Goal: Transaction & Acquisition: Purchase product/service

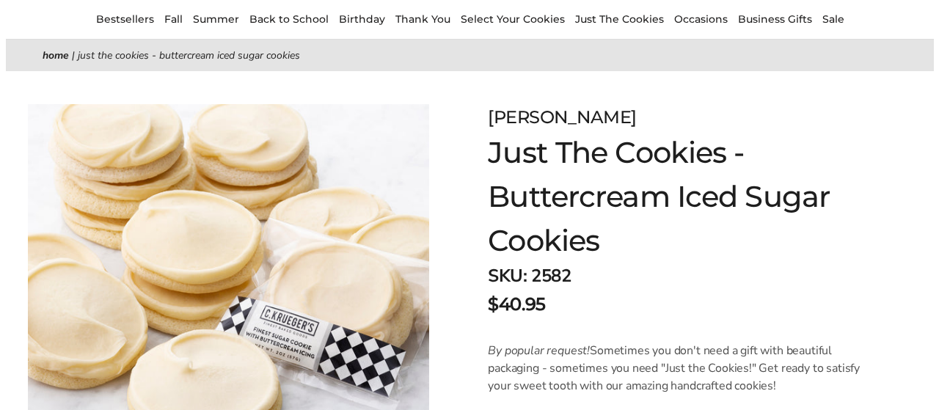
scroll to position [1, 0]
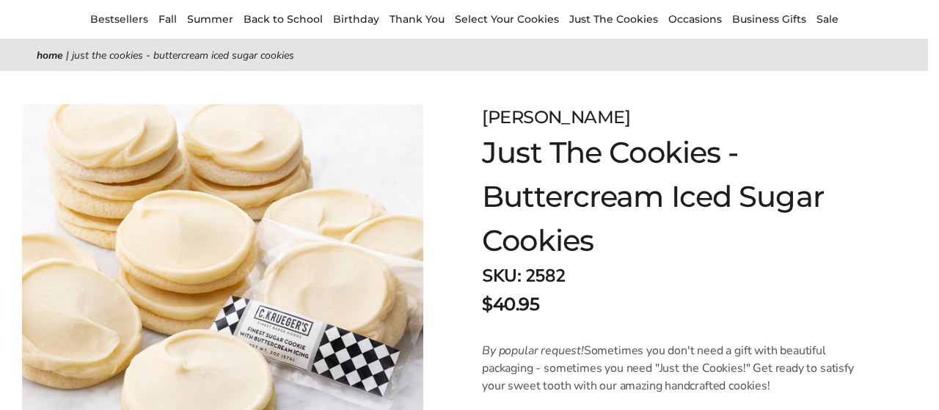
drag, startPoint x: 934, startPoint y: 55, endPoint x: 939, endPoint y: 101, distance: 46.4
click at [928, 101] on html "Skip to content ****** Bestsellers Fall ALL Fall Gifts NEW! Cozy Autumn Fall Ce…" at bounding box center [464, 204] width 928 height 411
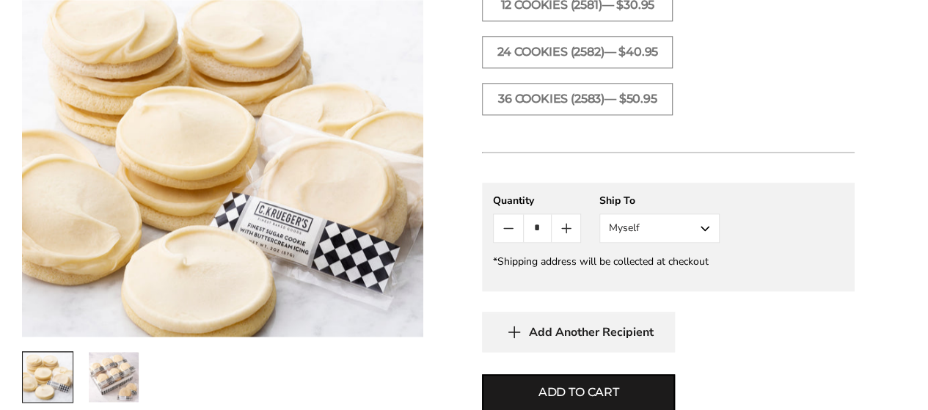
scroll to position [818, 0]
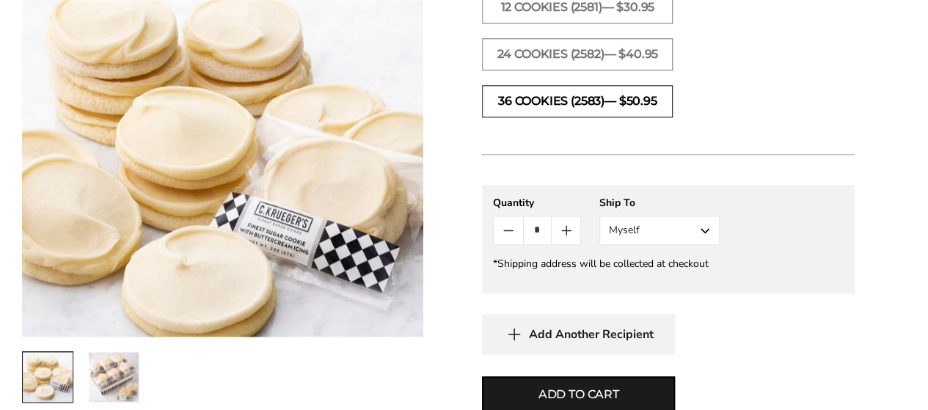
click at [663, 96] on label "36 COOKIES (2583)— $50.95" at bounding box center [577, 101] width 191 height 32
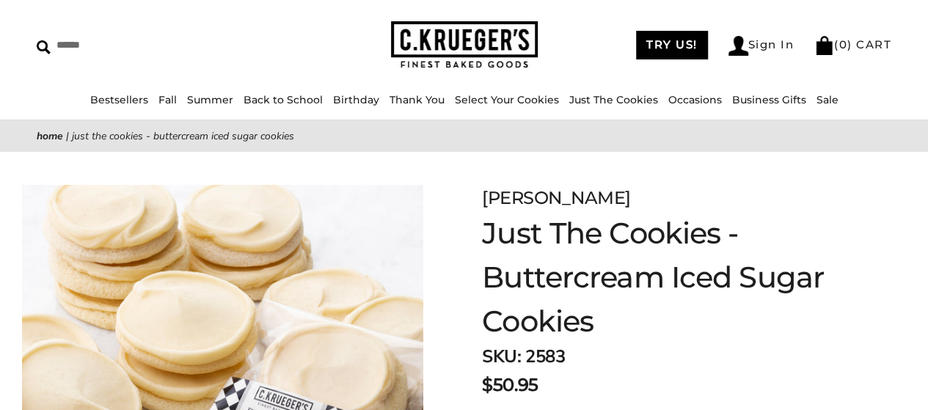
scroll to position [54, 0]
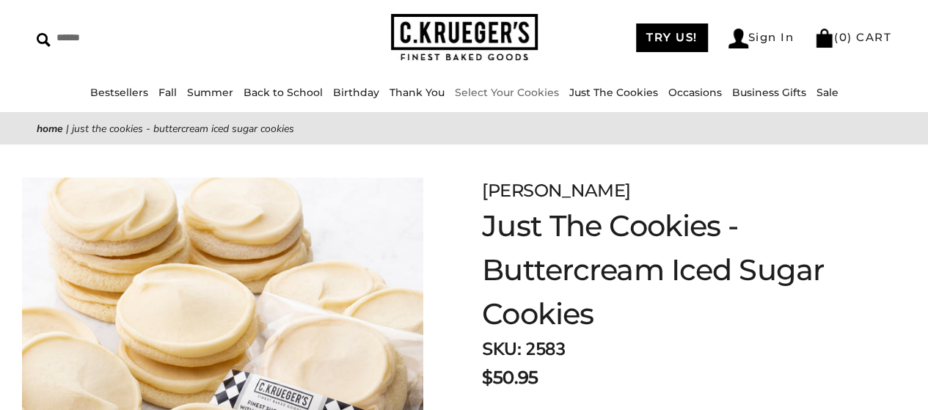
click at [534, 92] on link "Select Your Cookies" at bounding box center [507, 92] width 104 height 13
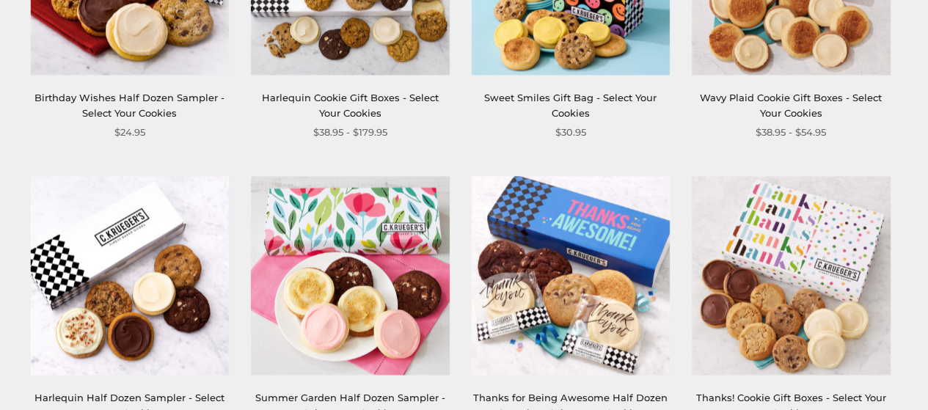
scroll to position [1356, 0]
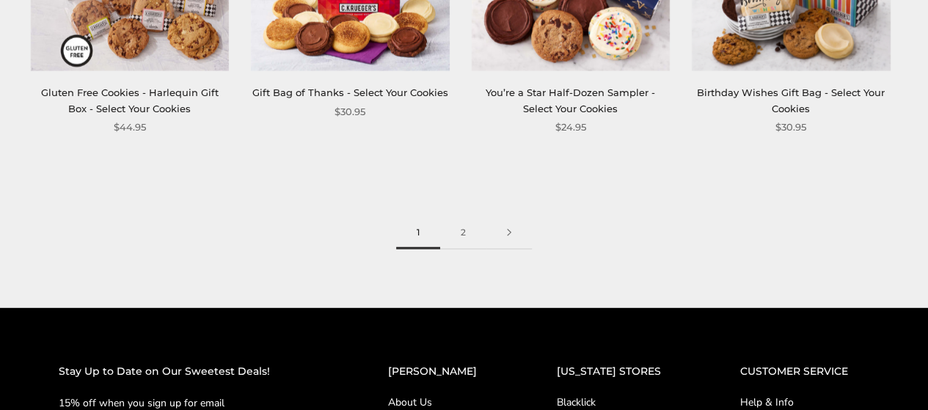
drag, startPoint x: 929, startPoint y: 39, endPoint x: 638, endPoint y: 288, distance: 383.6
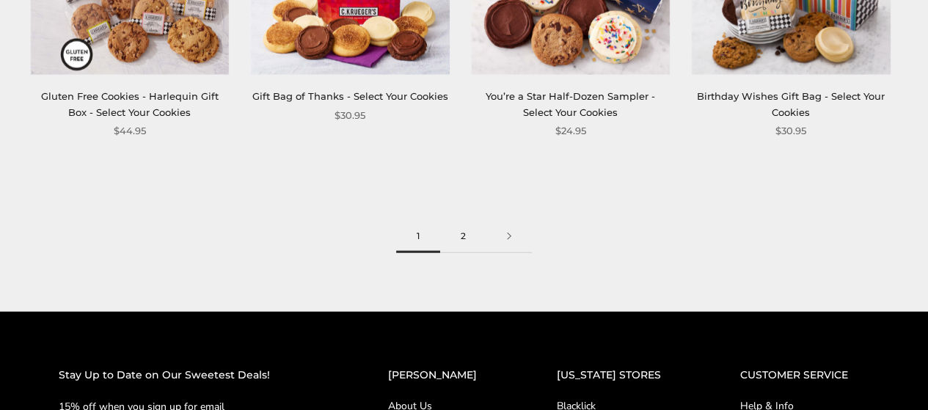
click at [461, 239] on link "2" at bounding box center [463, 236] width 46 height 33
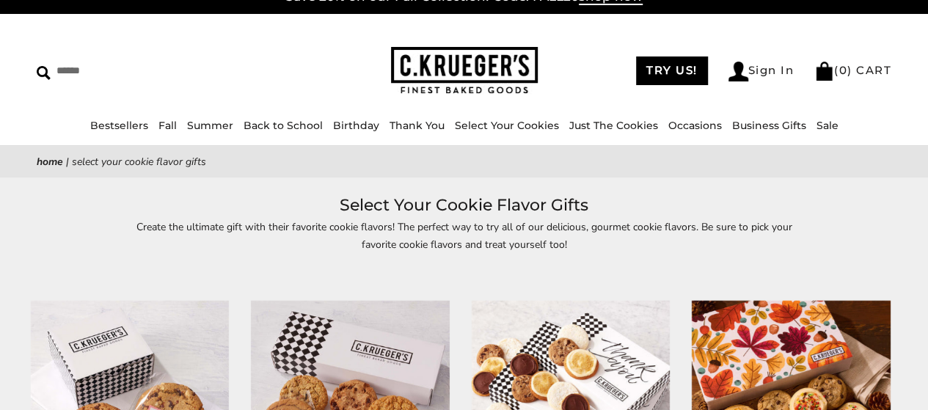
scroll to position [35, 0]
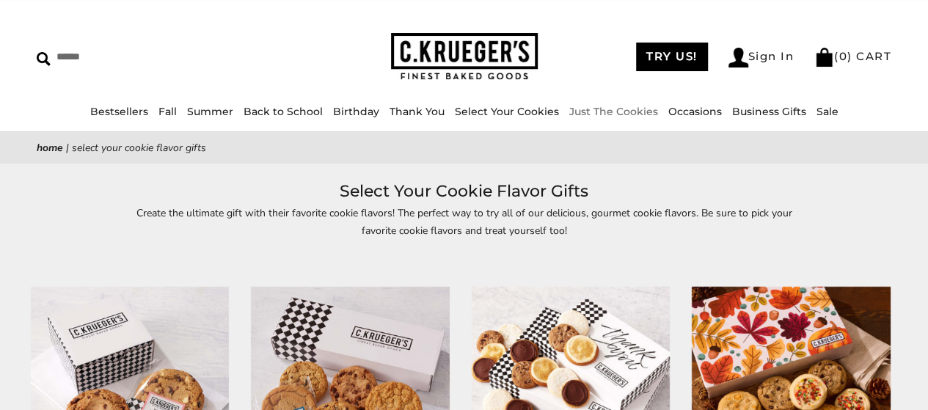
click at [627, 109] on link "Just The Cookies" at bounding box center [614, 111] width 89 height 13
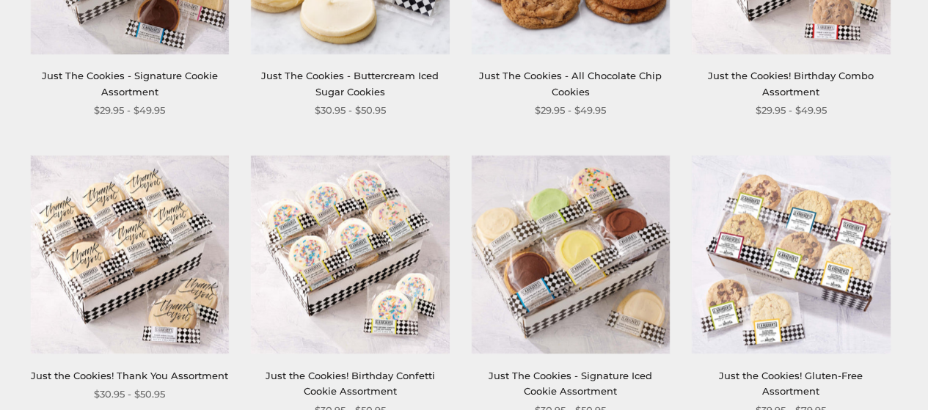
scroll to position [779, 0]
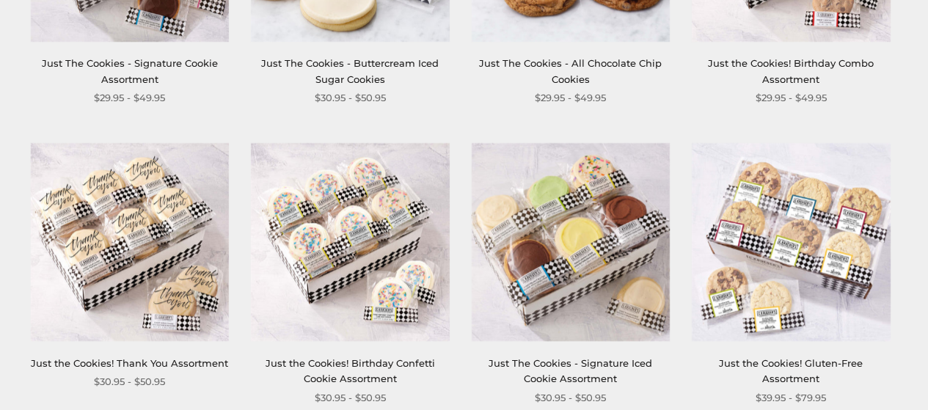
drag, startPoint x: 935, startPoint y: 27, endPoint x: 936, endPoint y: 181, distance: 154.1
click at [928, 181] on html "Skip to content ****** Bestsellers Fall ALL Fall Gifts NEW! Cozy Autumn Fall Ce…" at bounding box center [464, 193] width 928 height 1944
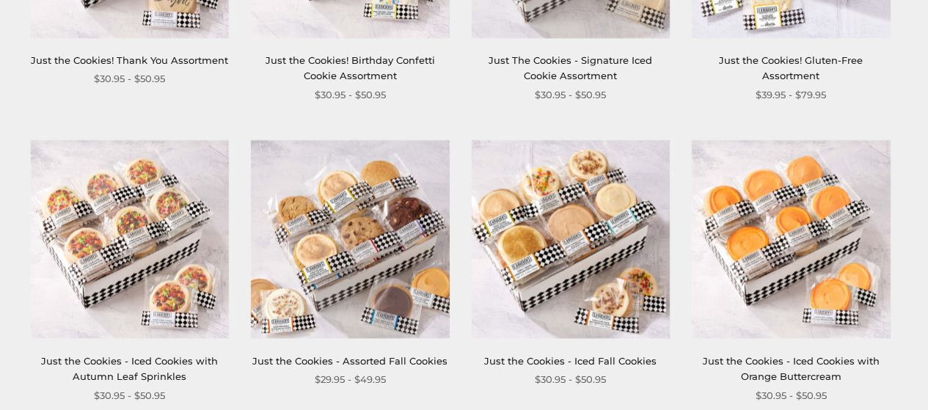
scroll to position [1085, 0]
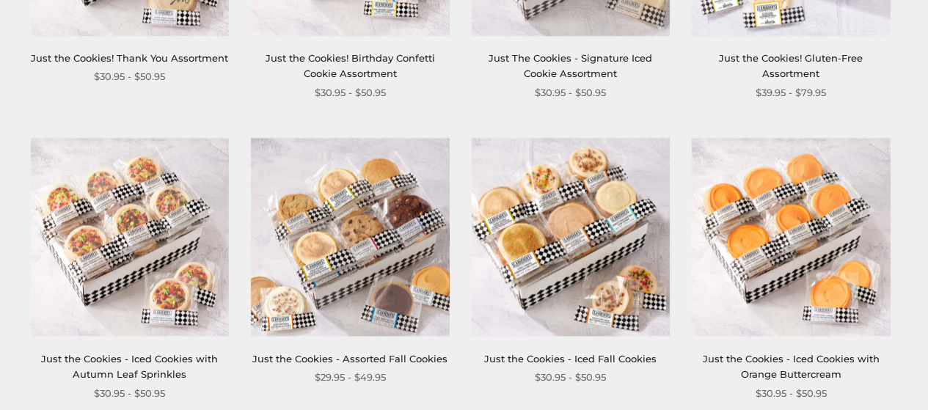
click at [564, 261] on img at bounding box center [571, 236] width 198 height 198
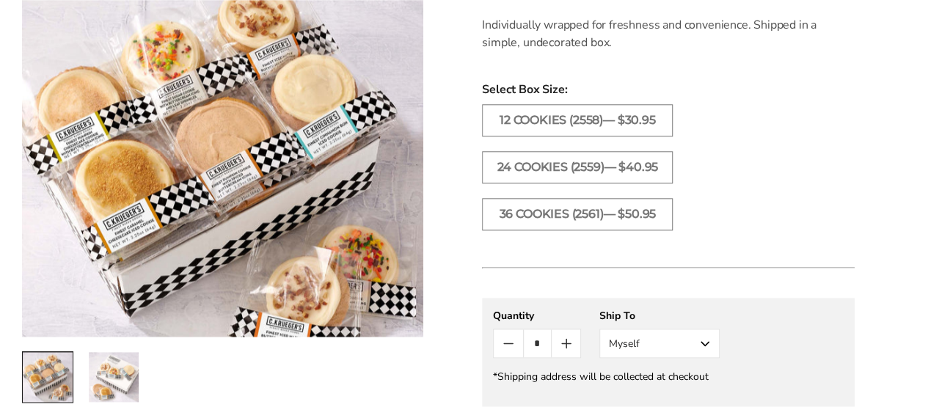
scroll to position [808, 0]
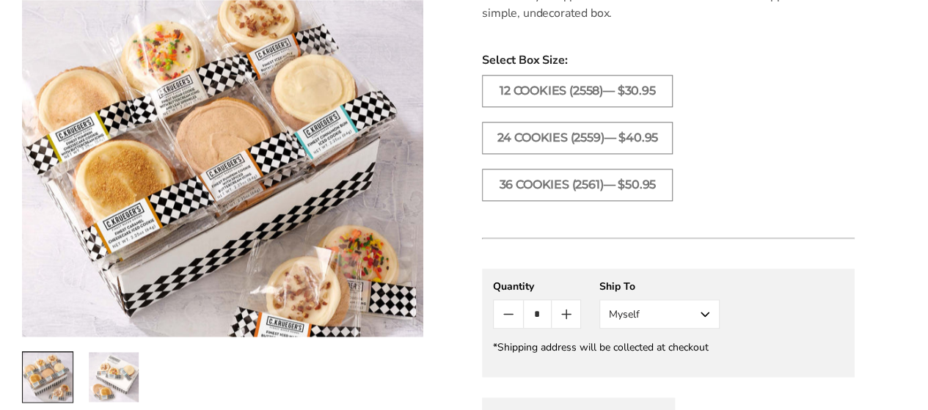
click at [928, 240] on html "Skip to content ****** Bestsellers Fall ALL Fall Gifts NEW! Cozy Autumn Fall Ce…" at bounding box center [464, 144] width 928 height 1904
click at [608, 181] on label "36 COOKIES (2561)— $50.95" at bounding box center [577, 185] width 191 height 32
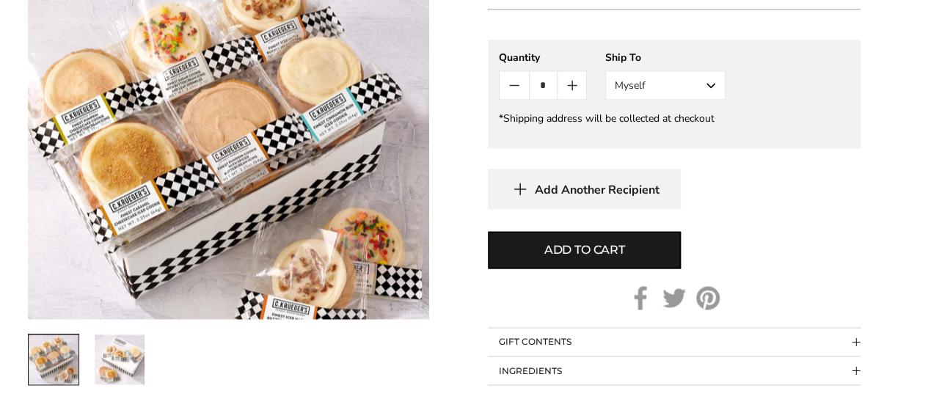
scroll to position [1044, 0]
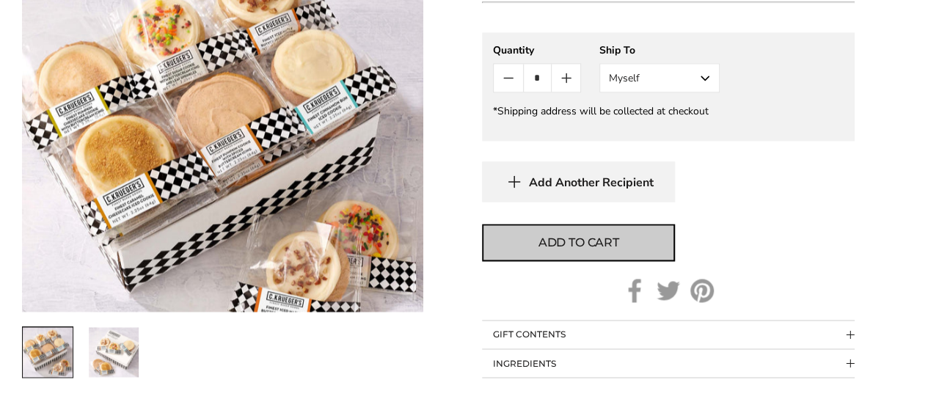
click at [628, 236] on button "Add to cart" at bounding box center [578, 242] width 193 height 37
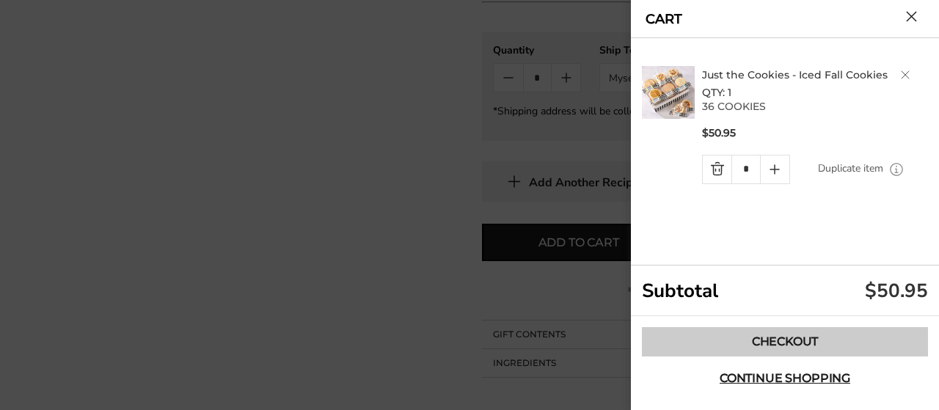
click at [816, 341] on link "Checkout" at bounding box center [785, 341] width 286 height 29
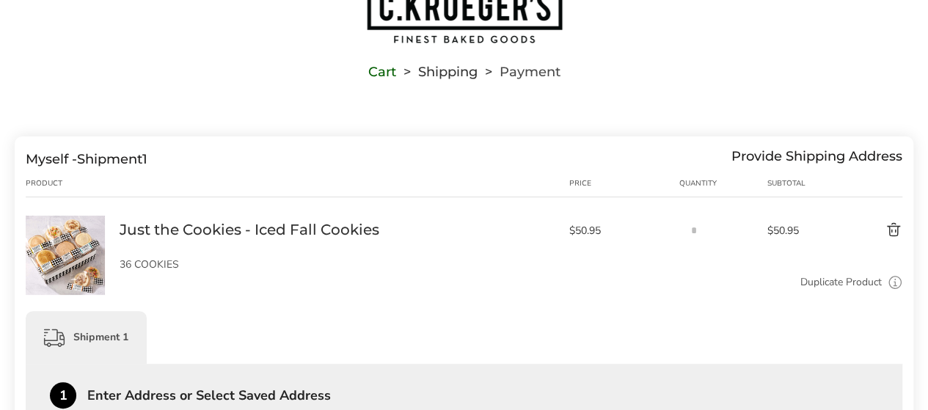
scroll to position [1, 0]
